Goal: Transaction & Acquisition: Purchase product/service

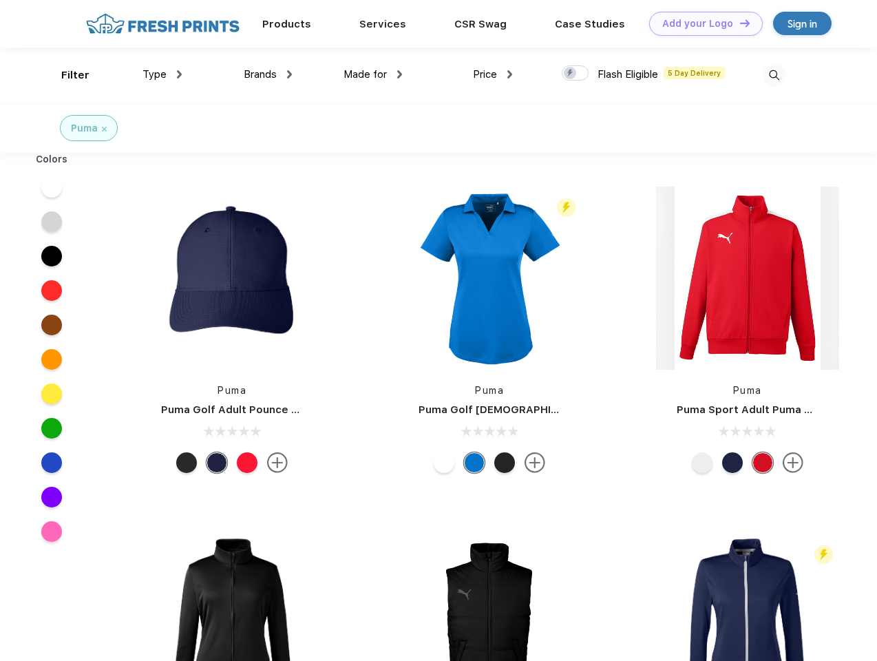
click at [701, 23] on link "Add your Logo Design Tool" at bounding box center [706, 24] width 114 height 24
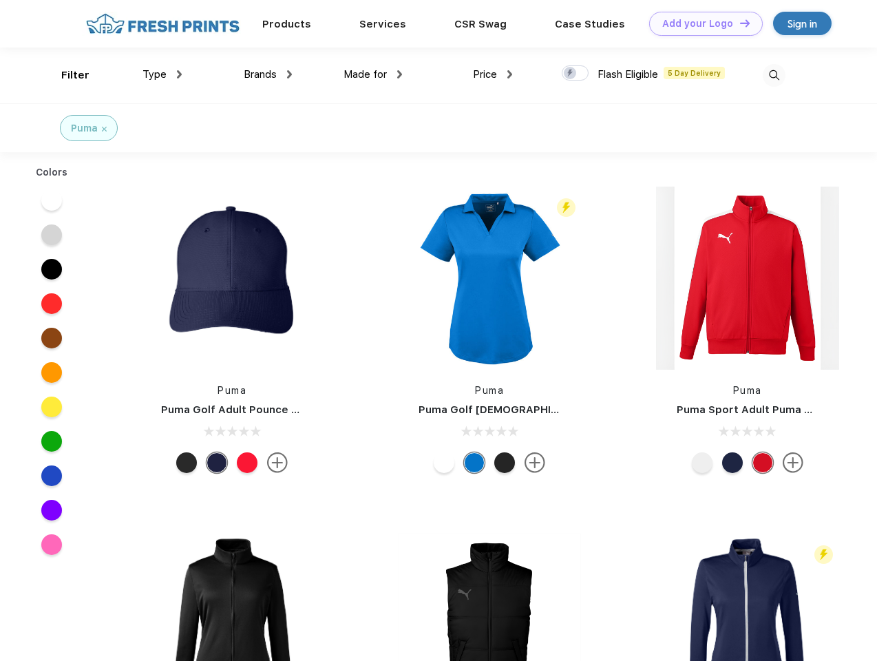
click at [0, 0] on div "Design Tool" at bounding box center [0, 0] width 0 height 0
click at [739, 23] on link "Add your Logo Design Tool" at bounding box center [706, 24] width 114 height 24
click at [66, 75] on div "Filter" at bounding box center [75, 75] width 28 height 16
click at [162, 74] on span "Type" at bounding box center [155, 74] width 24 height 12
click at [268, 74] on span "Brands" at bounding box center [260, 74] width 33 height 12
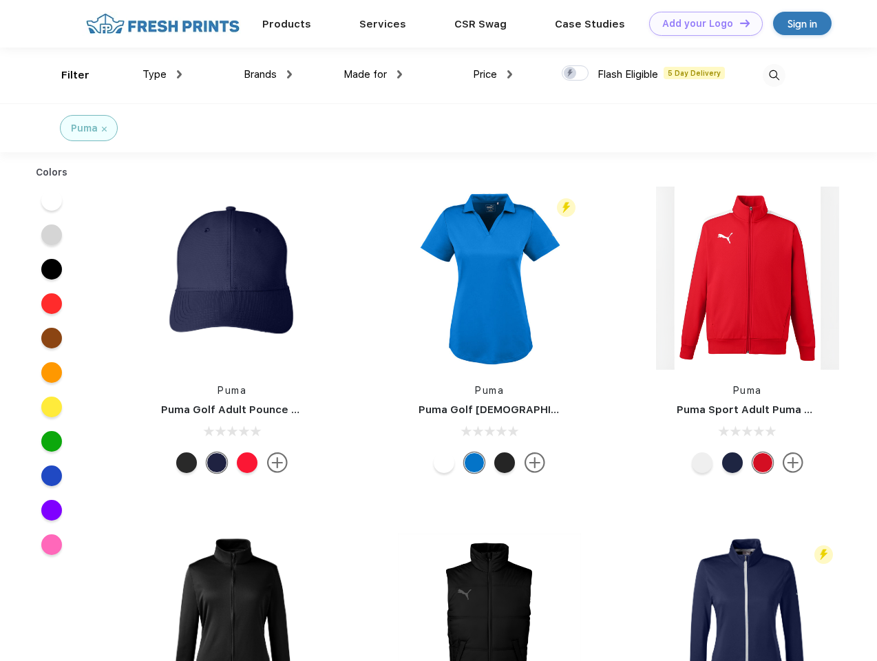
click at [373, 74] on span "Made for" at bounding box center [365, 74] width 43 height 12
click at [493, 74] on span "Price" at bounding box center [485, 74] width 24 height 12
click at [576, 74] on div at bounding box center [575, 72] width 27 height 15
click at [571, 74] on input "checkbox" at bounding box center [566, 69] width 9 height 9
click at [774, 75] on img at bounding box center [774, 75] width 23 height 23
